Goal: Transaction & Acquisition: Purchase product/service

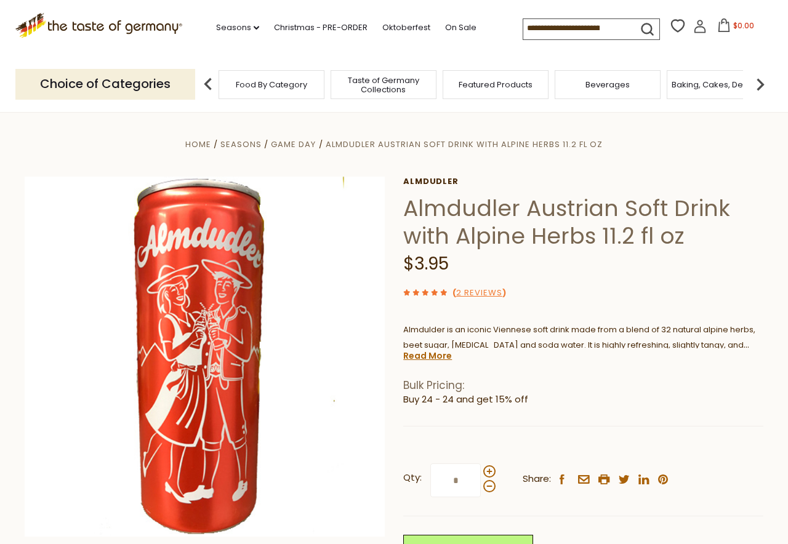
click at [603, 87] on span "Beverages" at bounding box center [607, 84] width 44 height 9
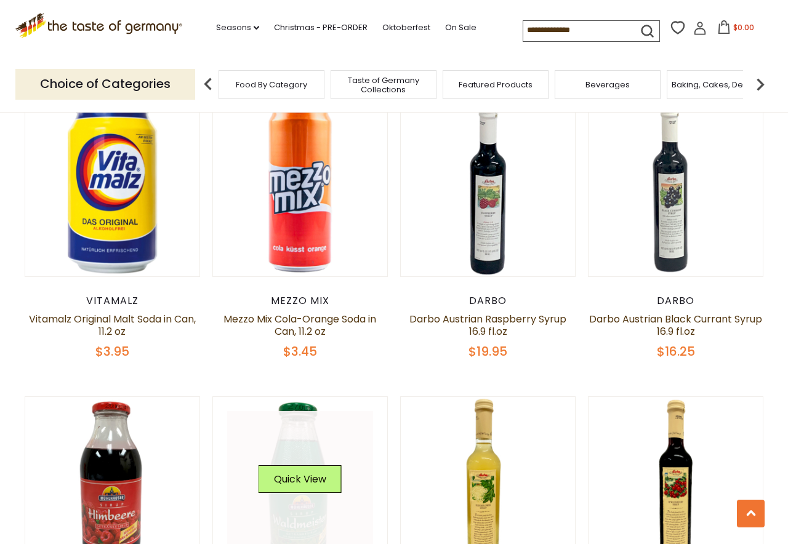
scroll to position [1107, 0]
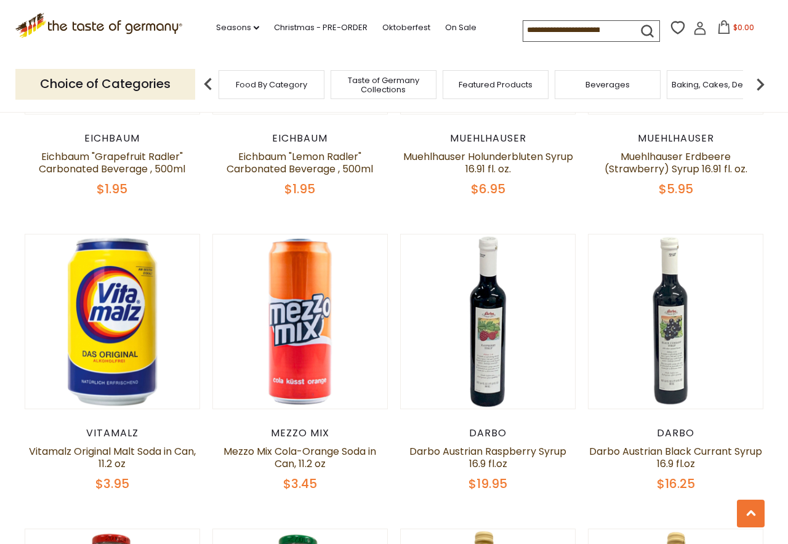
click at [106, 433] on div "Vitamalz" at bounding box center [112, 433] width 175 height 12
click at [119, 462] on link "Vitamalz Original Malt Soda in Can, 11.2 oz" at bounding box center [112, 457] width 167 height 26
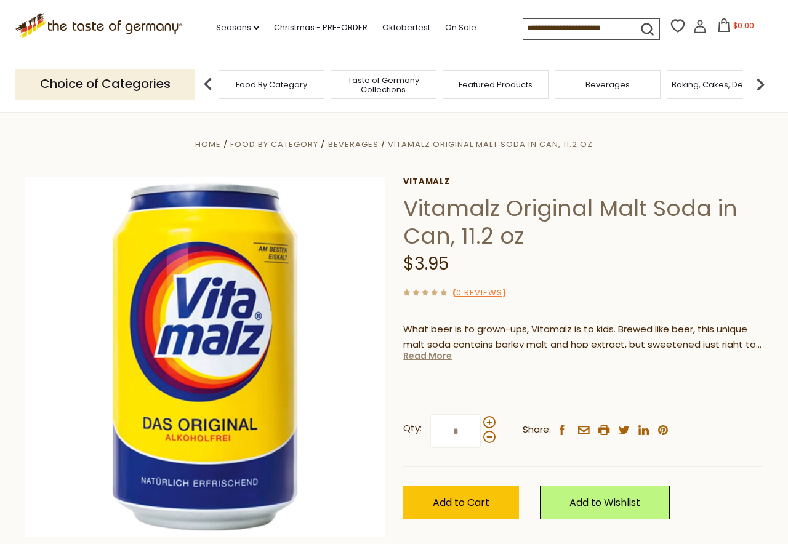
click at [432, 359] on link "Read More" at bounding box center [427, 355] width 49 height 12
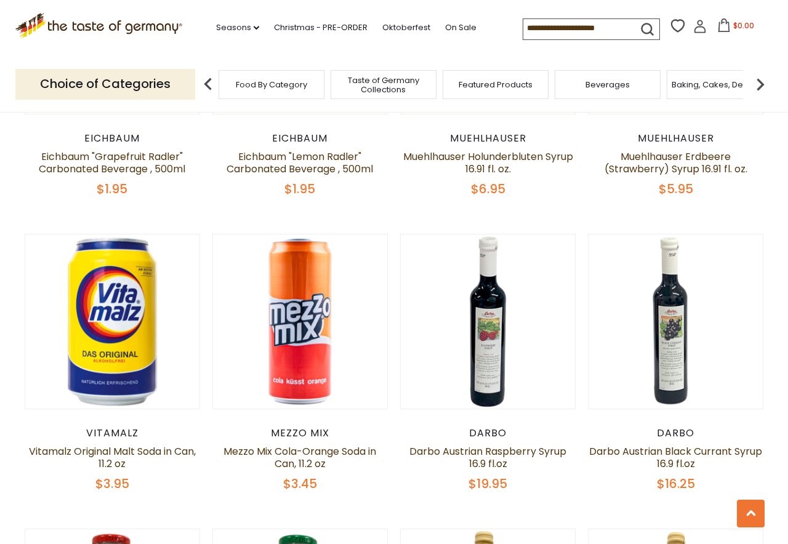
click at [299, 430] on div "Mezzo Mix" at bounding box center [299, 433] width 175 height 12
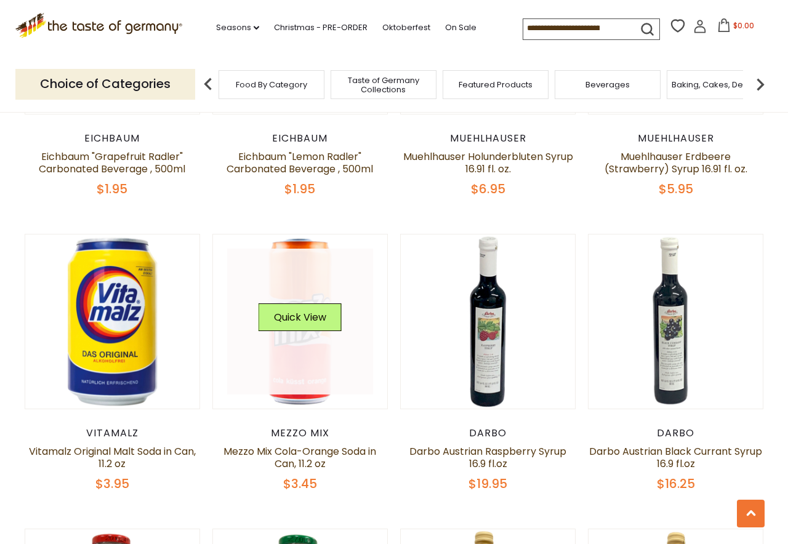
click at [290, 368] on link at bounding box center [300, 322] width 146 height 146
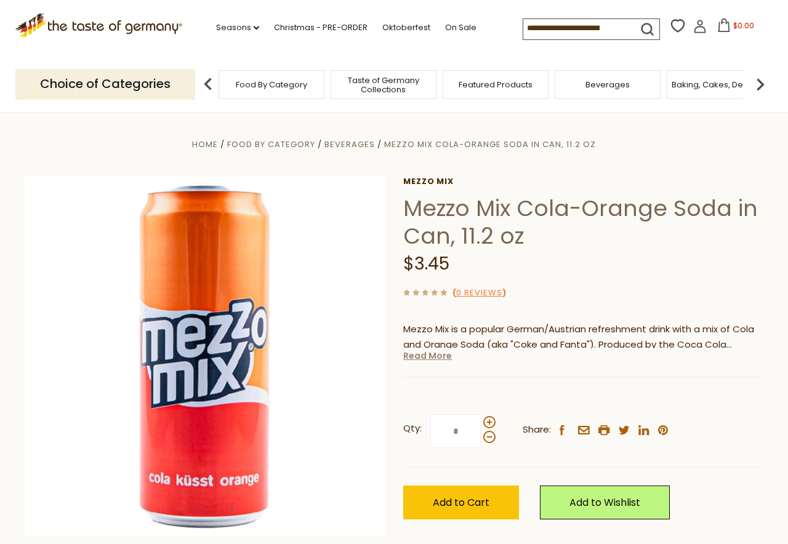
click at [420, 357] on link "Read More" at bounding box center [427, 355] width 49 height 12
